Goal: Task Accomplishment & Management: Manage account settings

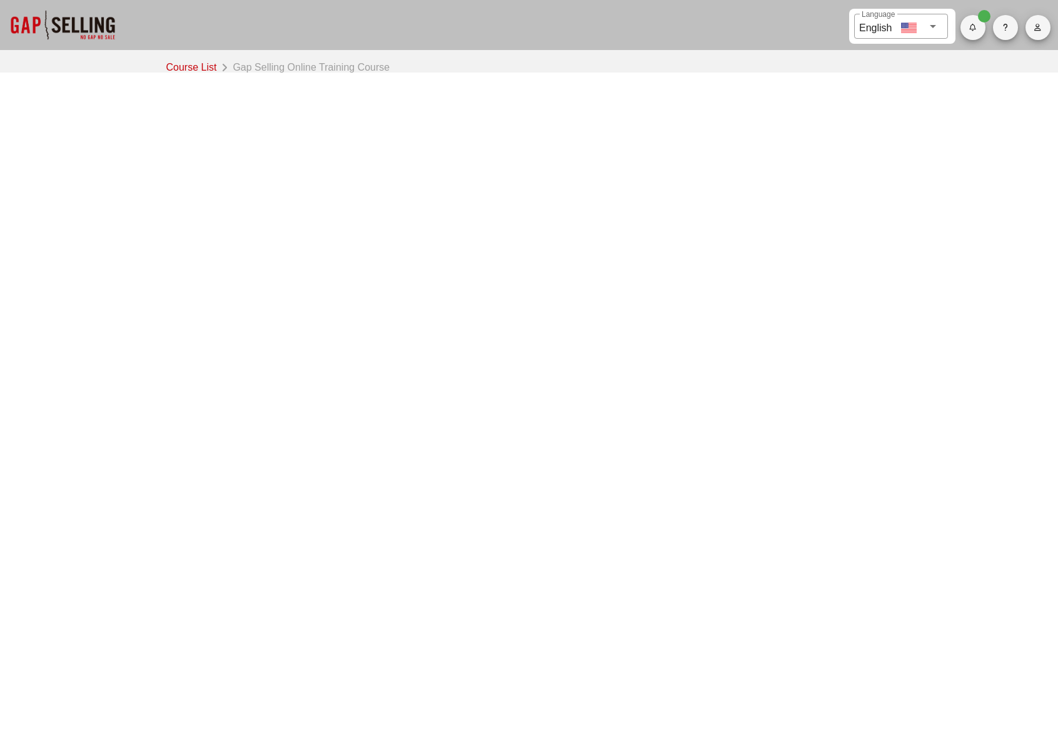
click at [1040, 32] on button "button" at bounding box center [1038, 27] width 25 height 25
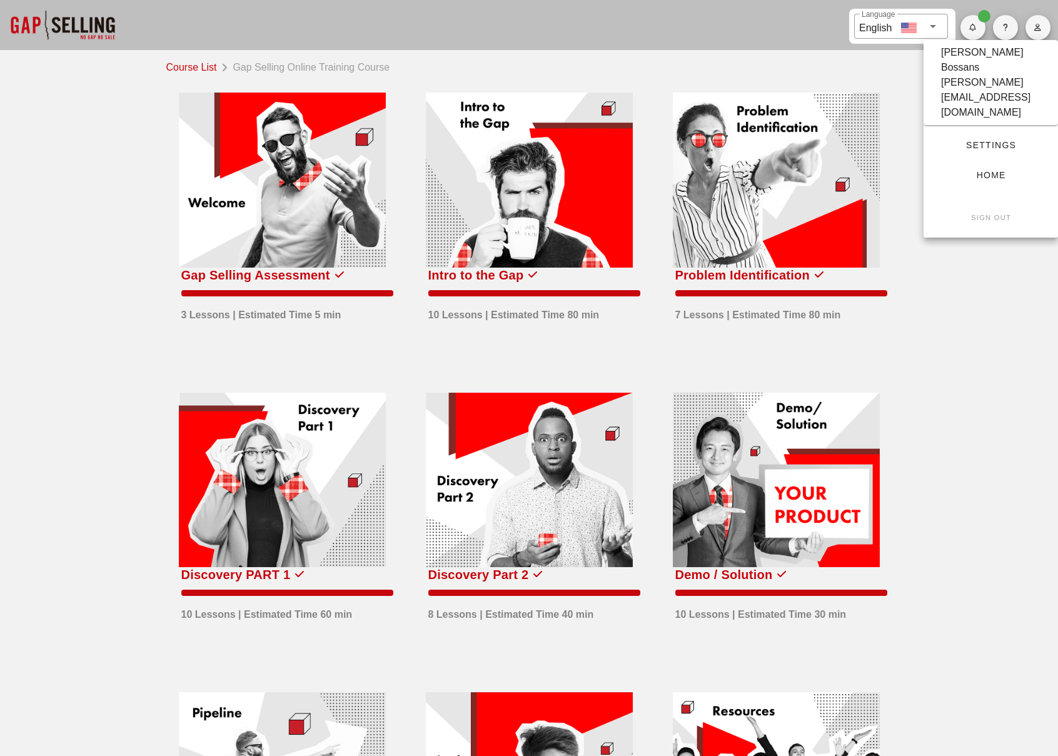
click at [981, 140] on span "Settings" at bounding box center [991, 145] width 94 height 10
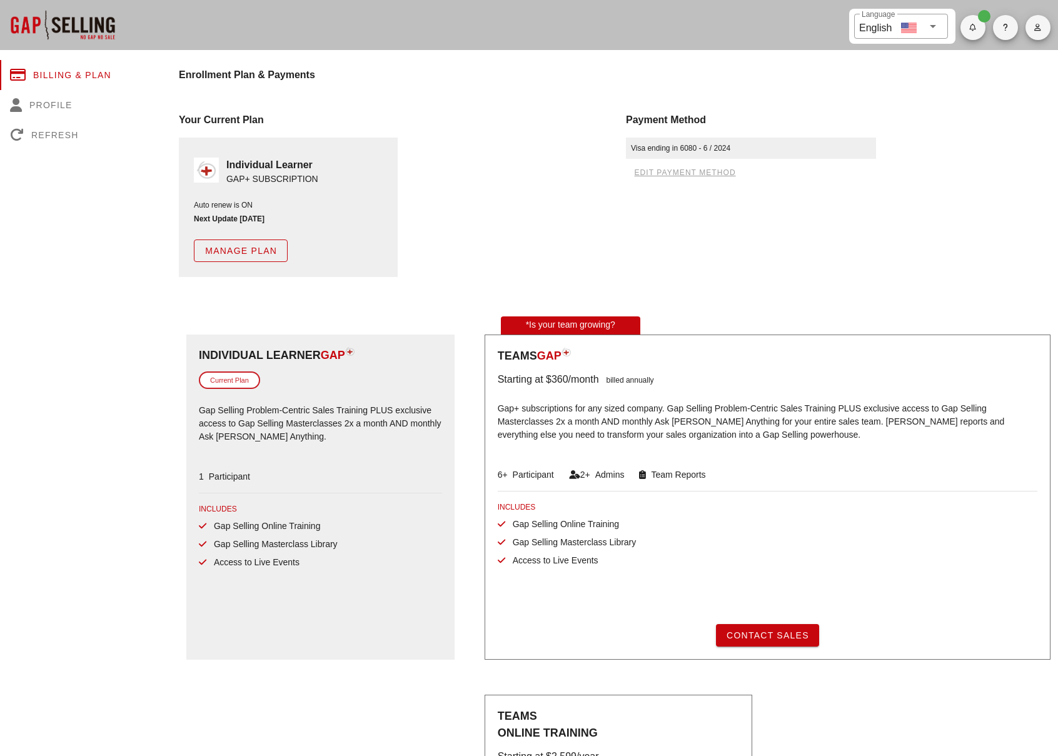
click at [256, 246] on span "Manage Plan" at bounding box center [241, 251] width 73 height 10
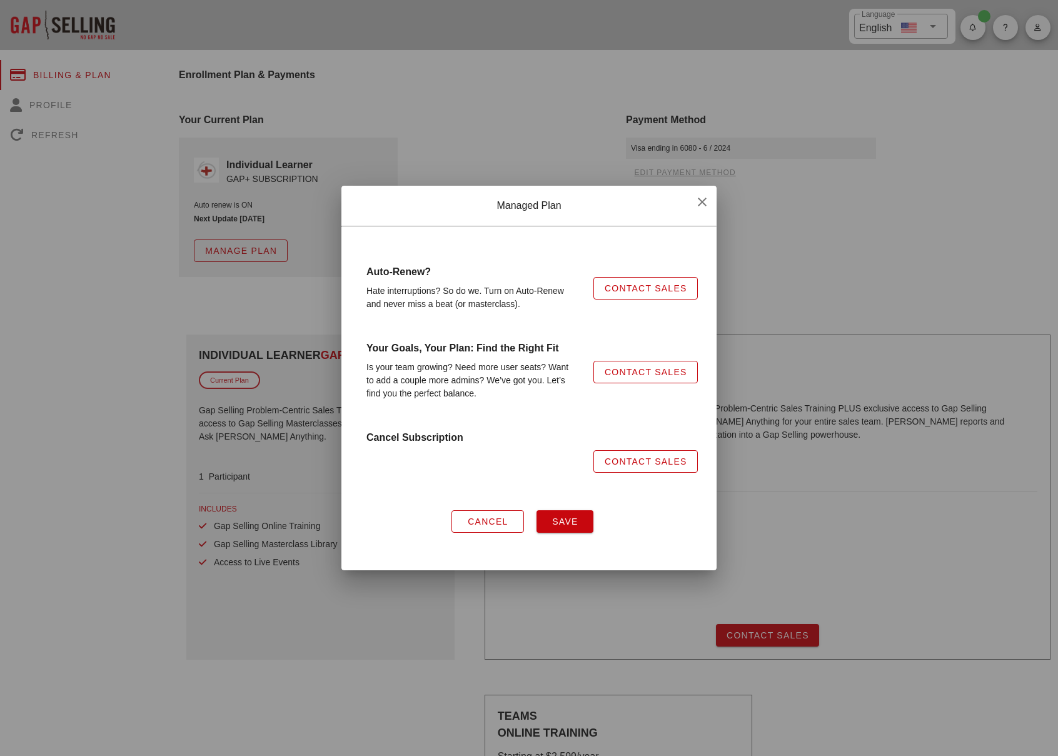
click at [605, 457] on span "Contact Sales" at bounding box center [645, 462] width 83 height 10
click at [500, 523] on span "Cancel" at bounding box center [487, 522] width 41 height 10
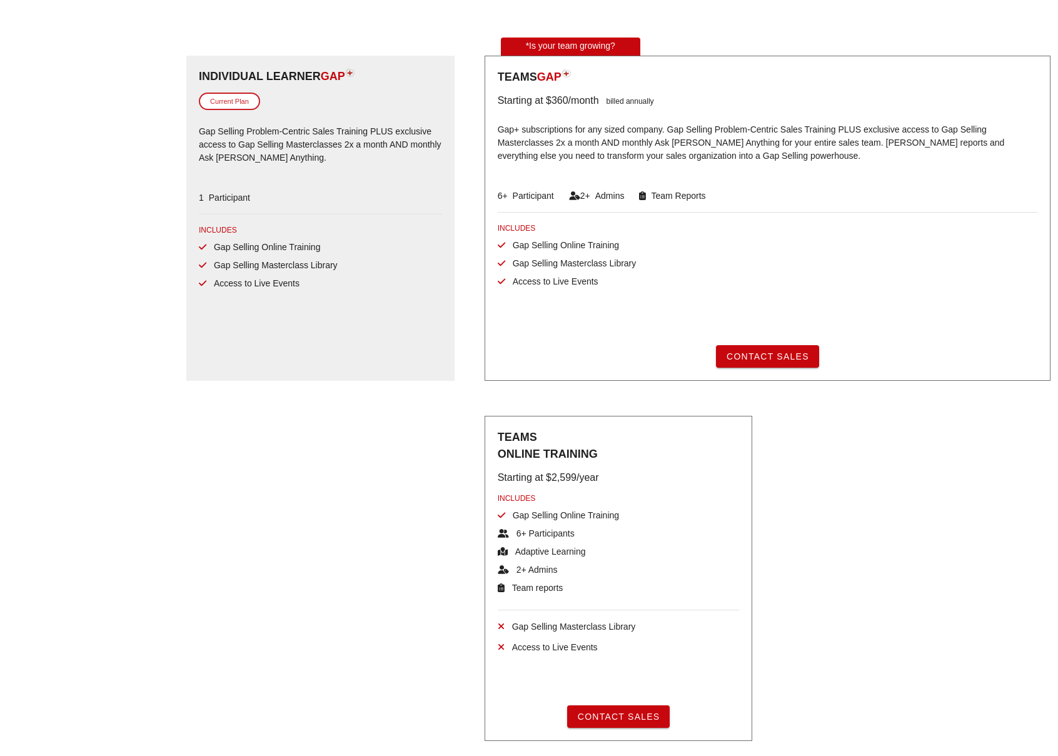
scroll to position [280, 0]
click at [600, 717] on span "Contact Sales" at bounding box center [618, 716] width 83 height 10
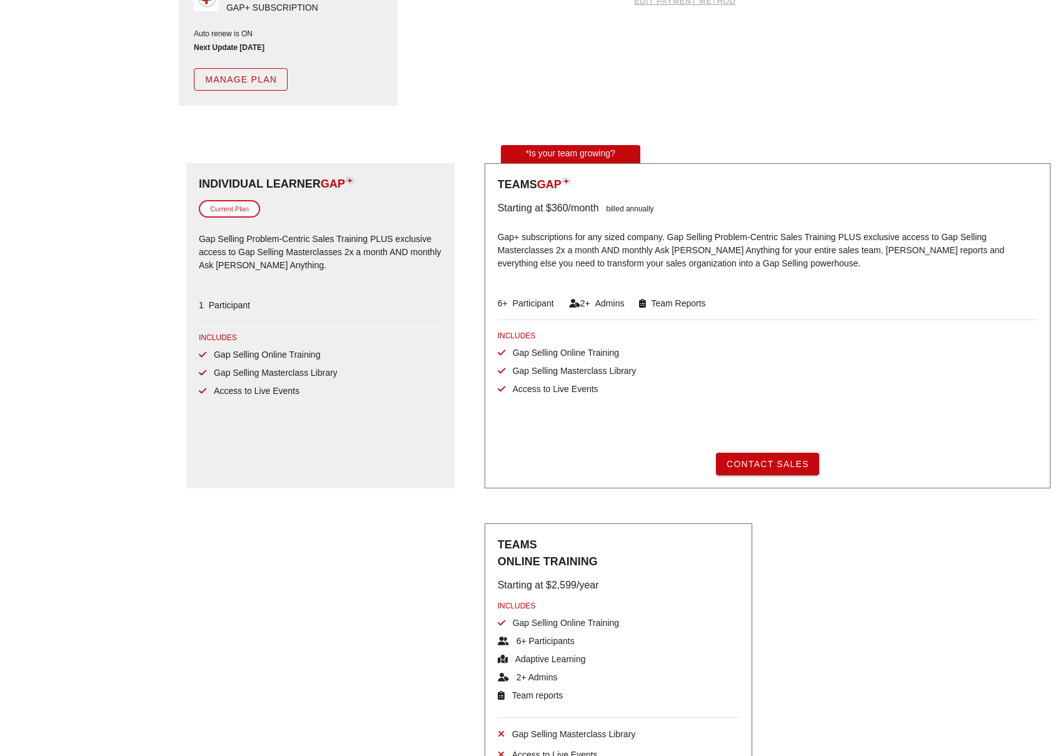
scroll to position [0, 0]
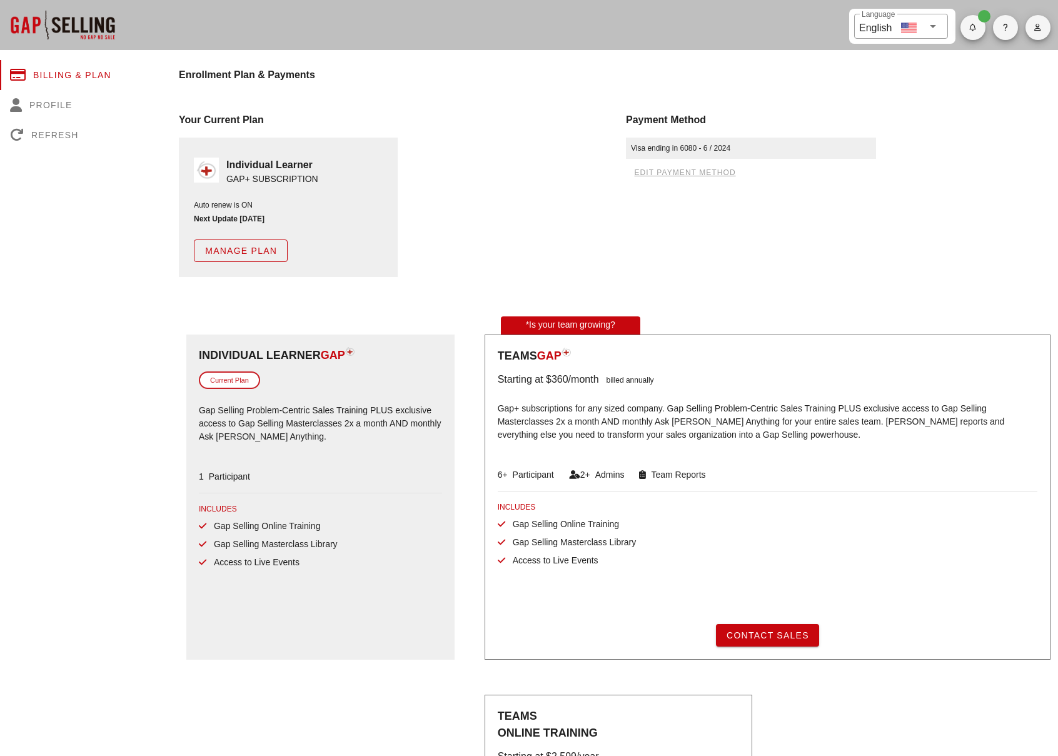
click at [266, 175] on div "GAP+ SUBSCRIPTION" at bounding box center [272, 179] width 92 height 13
click at [259, 250] on span "Manage Plan" at bounding box center [241, 251] width 73 height 10
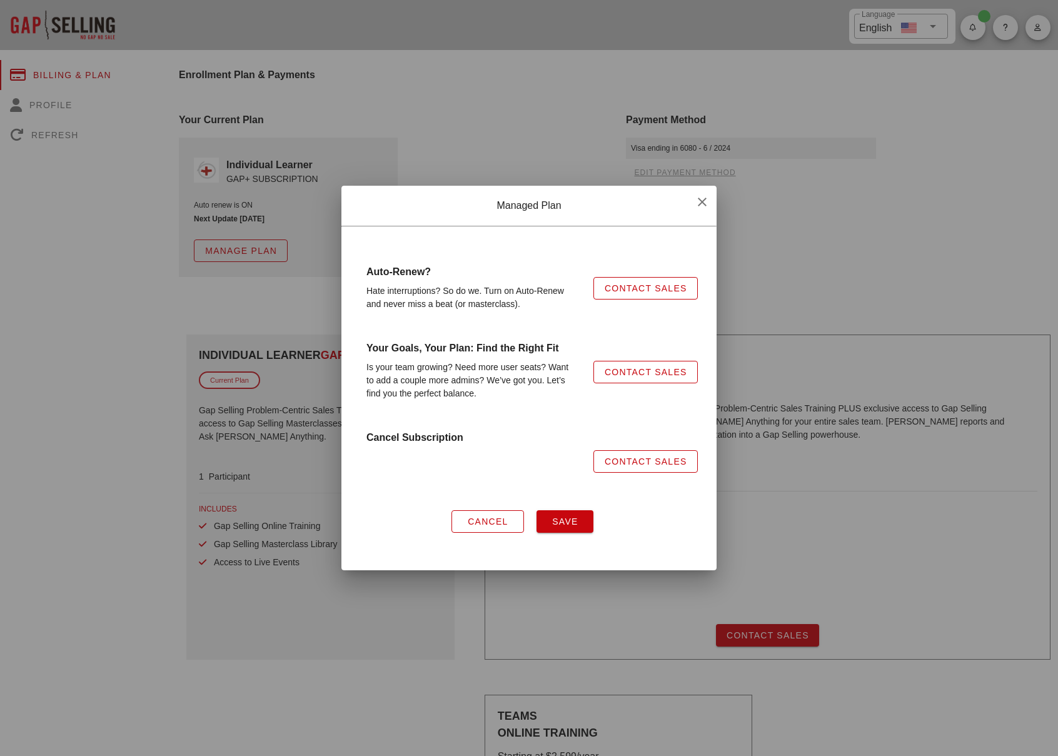
click at [406, 295] on div "Hate interruptions? So do we. Turn on Auto-Renew and never miss a beat (or mast…" at bounding box center [472, 297] width 227 height 41
click at [628, 453] on link "Contact Sales" at bounding box center [646, 461] width 104 height 23
click at [294, 381] on div at bounding box center [529, 378] width 1058 height 756
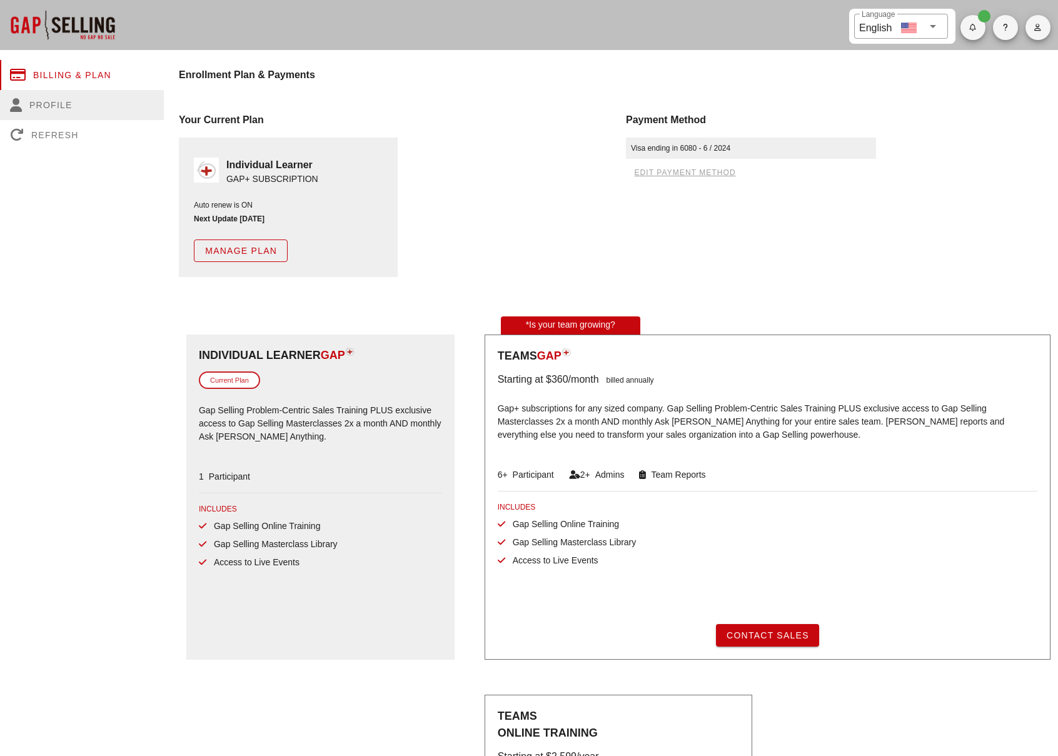
click at [51, 96] on div "Profile" at bounding box center [82, 105] width 164 height 30
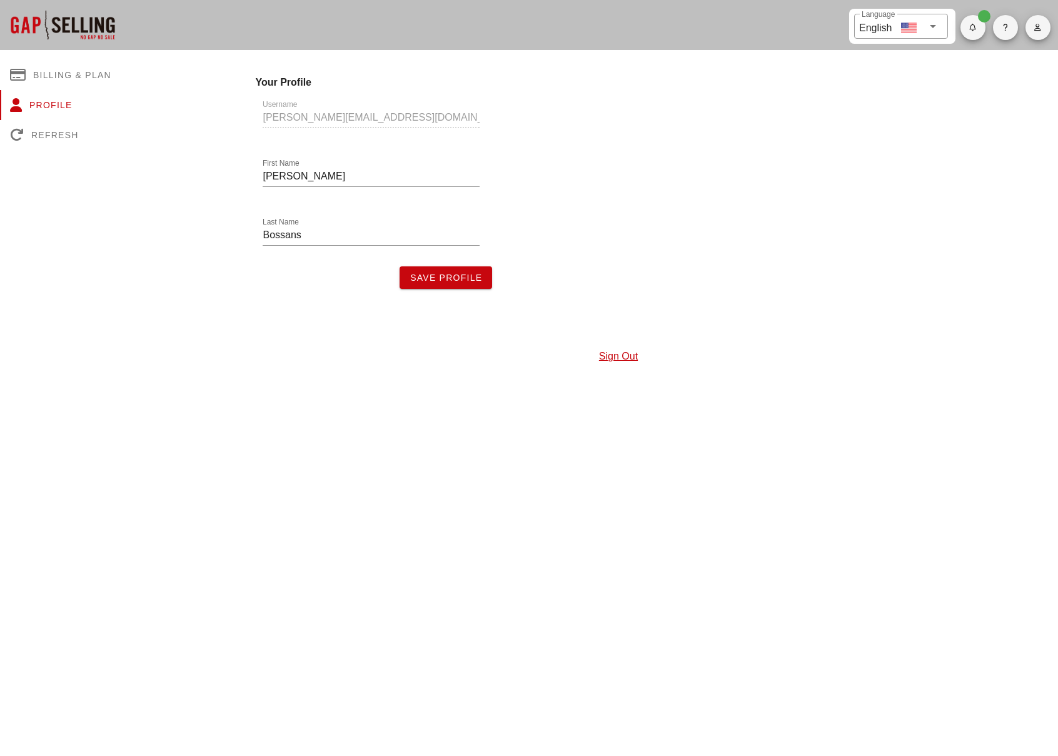
click at [636, 356] on link "Sign Out" at bounding box center [618, 356] width 39 height 11
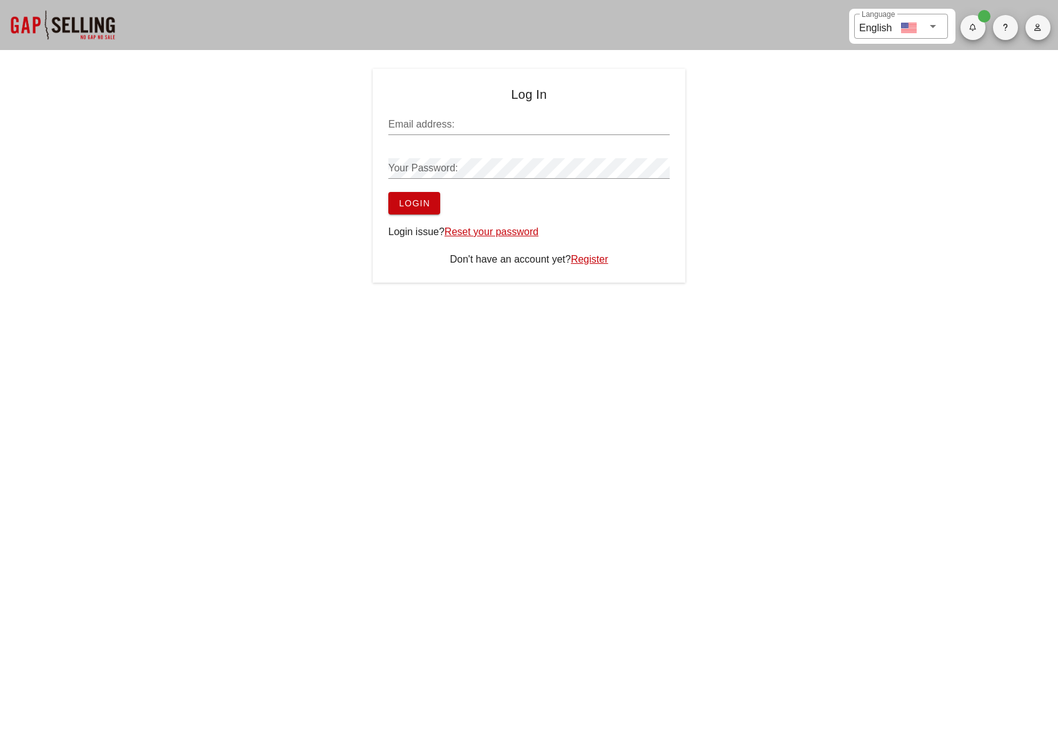
type input "[PERSON_NAME][EMAIL_ADDRESS][DOMAIN_NAME]"
click at [574, 128] on input "[PERSON_NAME][EMAIL_ADDRESS][DOMAIN_NAME]" at bounding box center [528, 124] width 281 height 20
click at [607, 269] on div "Log In Email address: [PERSON_NAME][EMAIL_ADDRESS][DOMAIN_NAME] Your Password: …" at bounding box center [529, 176] width 313 height 214
click at [598, 263] on link "Register" at bounding box center [590, 259] width 38 height 11
